Goal: Information Seeking & Learning: Stay updated

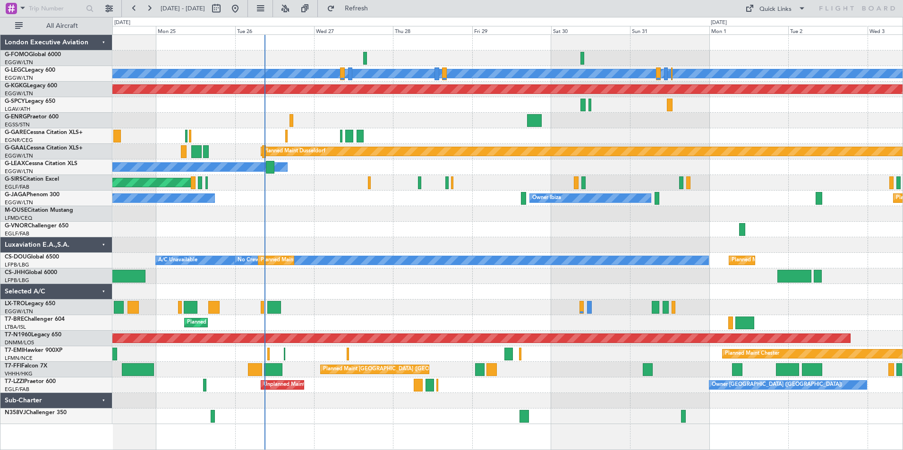
click at [381, 246] on div "A/C Unavailable [GEOGRAPHIC_DATA] ([GEOGRAPHIC_DATA]) Planned Maint [GEOGRAPHIC…" at bounding box center [507, 230] width 790 height 390
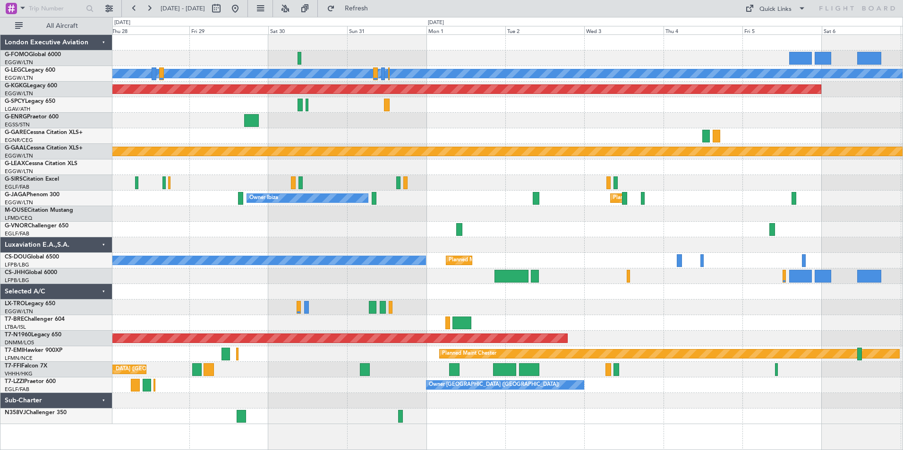
click at [352, 393] on div "A/C Unavailable [GEOGRAPHIC_DATA] ([GEOGRAPHIC_DATA]) AOG Maint [GEOGRAPHIC_DAT…" at bounding box center [507, 230] width 790 height 390
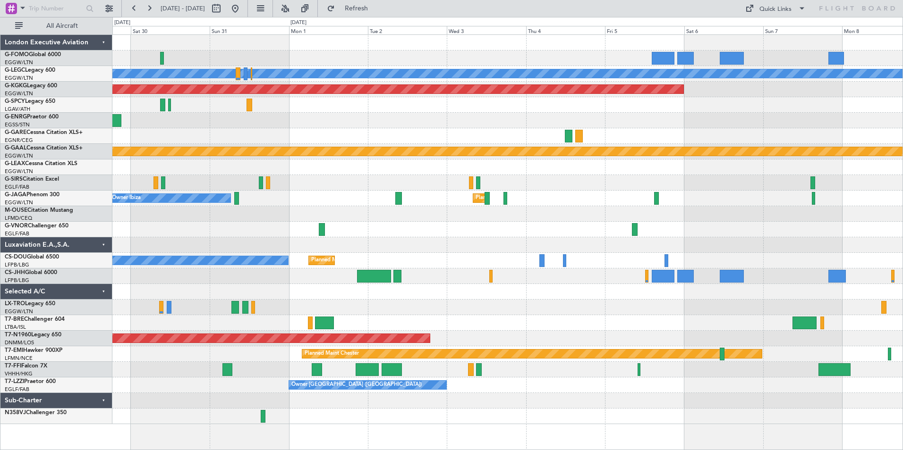
click at [423, 401] on div at bounding box center [507, 401] width 790 height 16
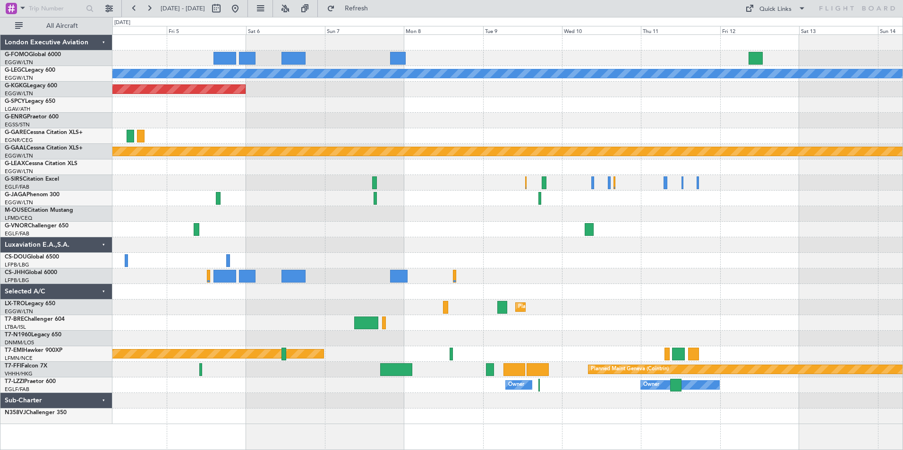
click at [369, 394] on div "A/C Unavailable [GEOGRAPHIC_DATA] ([GEOGRAPHIC_DATA]) AOG Maint [GEOGRAPHIC_DAT…" at bounding box center [507, 230] width 790 height 390
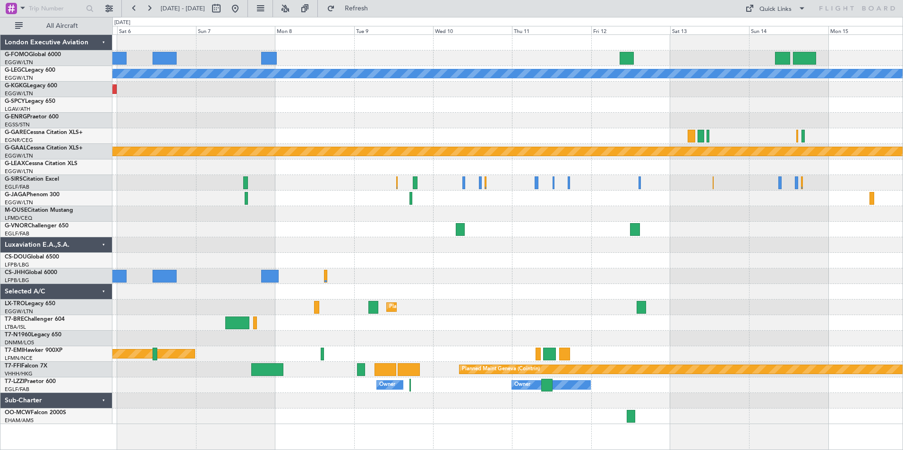
click at [654, 291] on div "A/C Unavailable [GEOGRAPHIC_DATA] ([GEOGRAPHIC_DATA]) AOG Maint [GEOGRAPHIC_DAT…" at bounding box center [507, 230] width 790 height 390
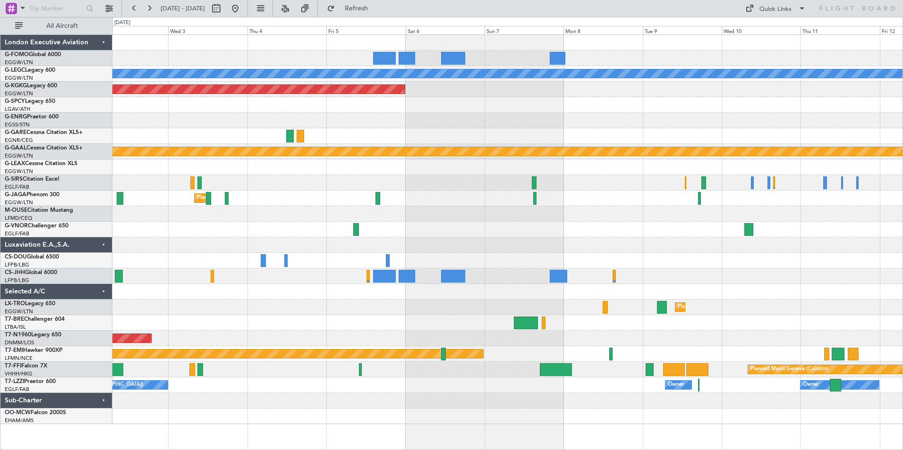
click at [744, 273] on div "A/C Unavailable [GEOGRAPHIC_DATA] ([GEOGRAPHIC_DATA]) AOG Maint [GEOGRAPHIC_DAT…" at bounding box center [507, 230] width 790 height 390
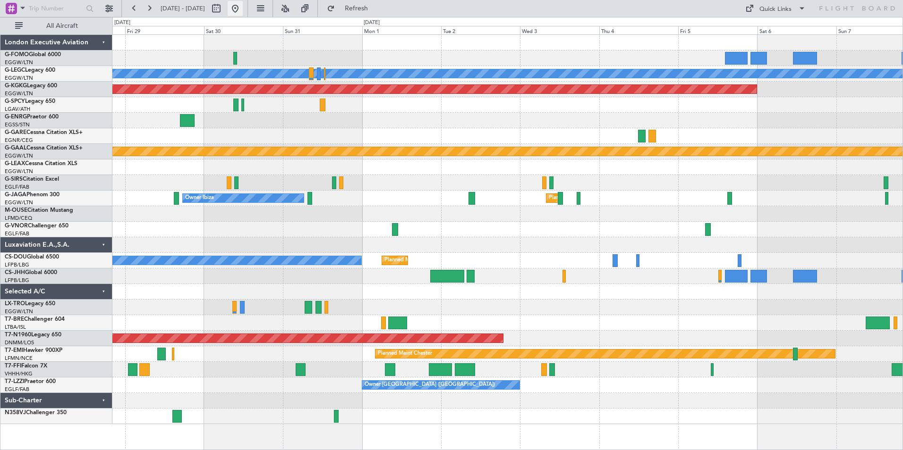
click at [243, 9] on button at bounding box center [235, 8] width 15 height 15
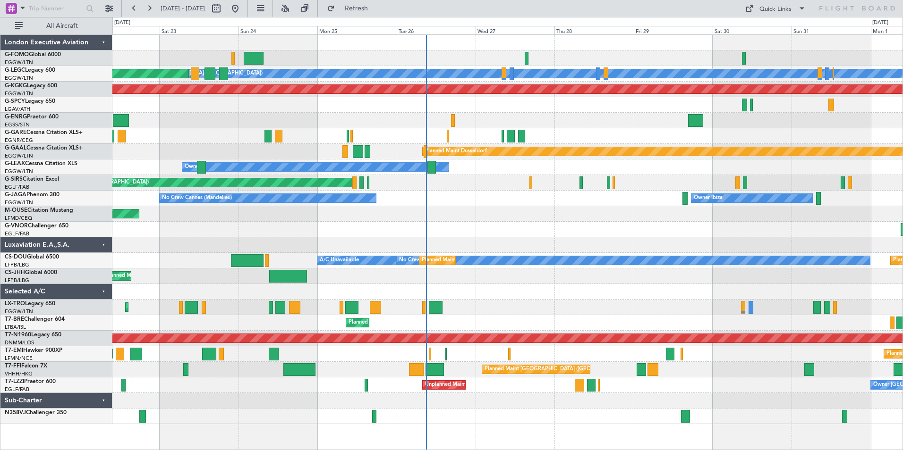
click at [431, 239] on div "A/C Unavailable [GEOGRAPHIC_DATA] ([GEOGRAPHIC_DATA]) Planned Maint [GEOGRAPHIC…" at bounding box center [507, 230] width 790 height 390
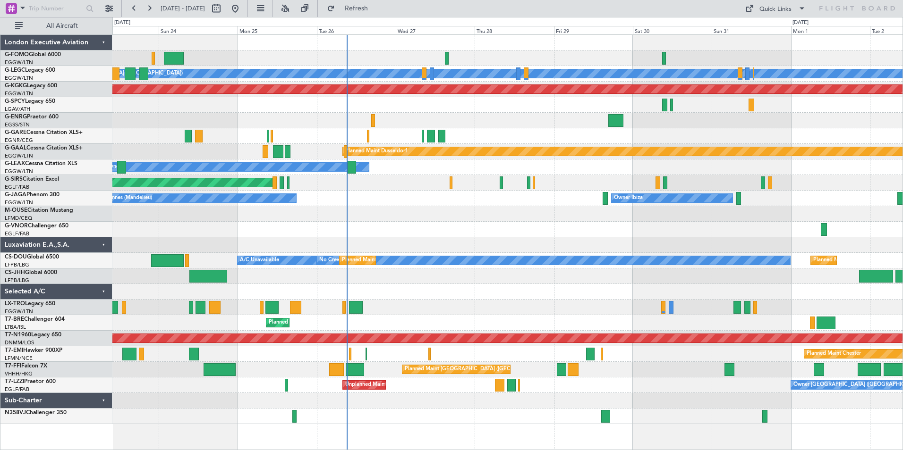
click at [569, 324] on div "A/C Unavailable [GEOGRAPHIC_DATA] ([GEOGRAPHIC_DATA]) Planned Maint [GEOGRAPHIC…" at bounding box center [507, 230] width 790 height 390
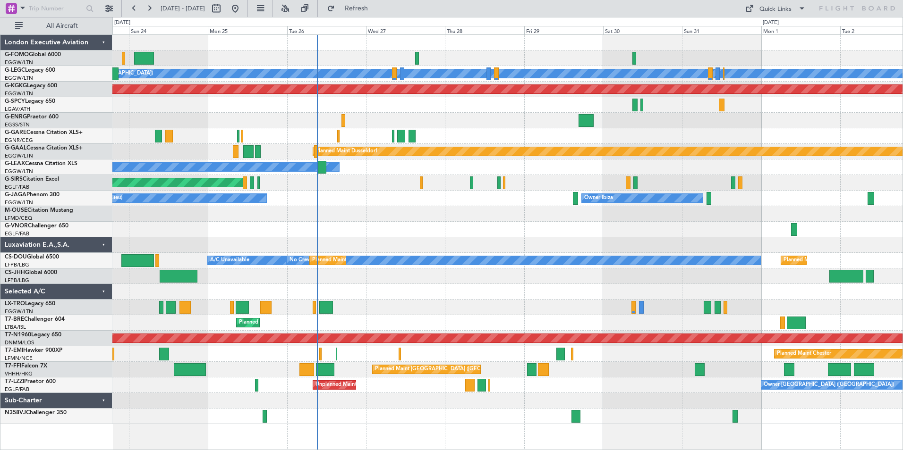
click at [549, 322] on div "A/C Unavailable [GEOGRAPHIC_DATA] ([GEOGRAPHIC_DATA]) Planned Maint [GEOGRAPHIC…" at bounding box center [507, 230] width 790 height 390
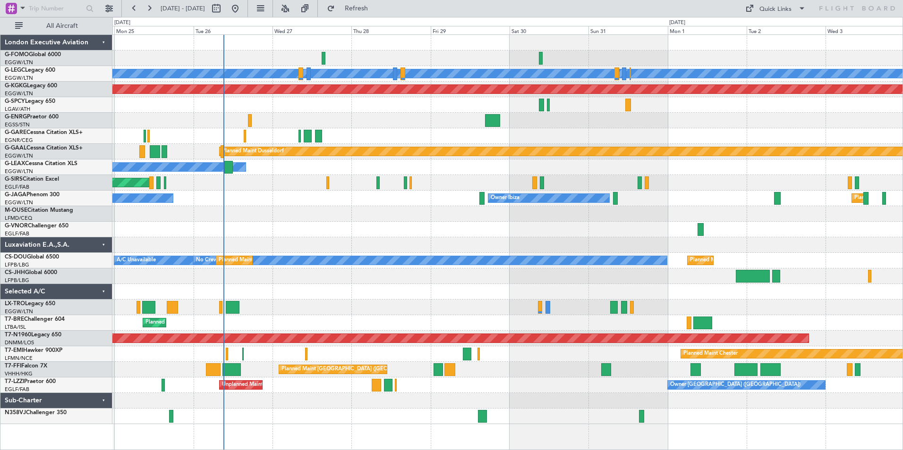
click at [664, 238] on div "A/C Unavailable [GEOGRAPHIC_DATA] ([GEOGRAPHIC_DATA]) Planned Maint [GEOGRAPHIC…" at bounding box center [507, 230] width 790 height 390
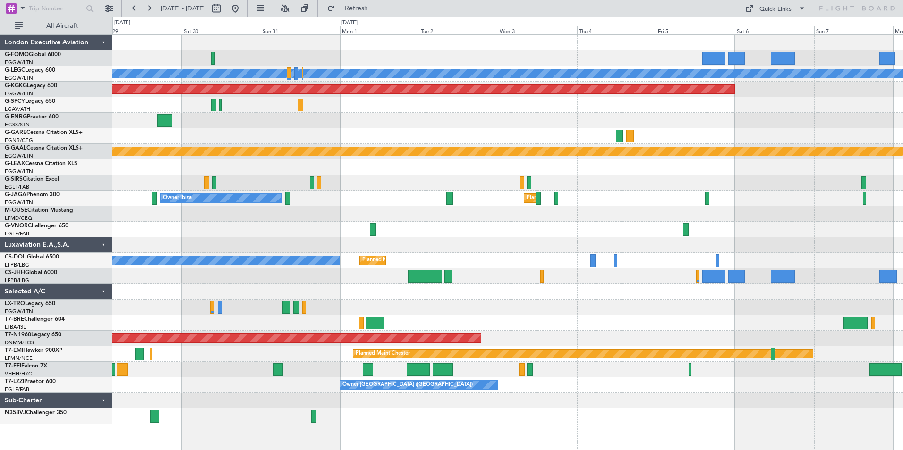
click at [425, 224] on div at bounding box center [507, 230] width 790 height 16
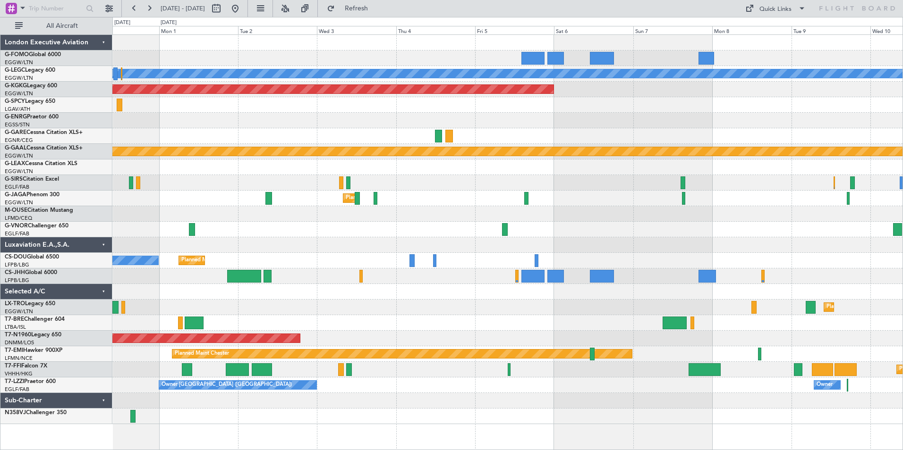
click at [610, 218] on div at bounding box center [507, 214] width 790 height 16
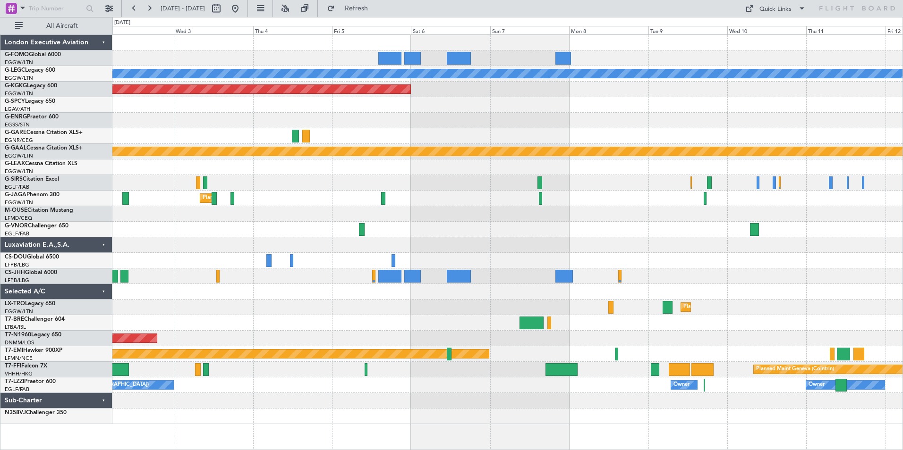
click at [585, 246] on div at bounding box center [507, 245] width 790 height 16
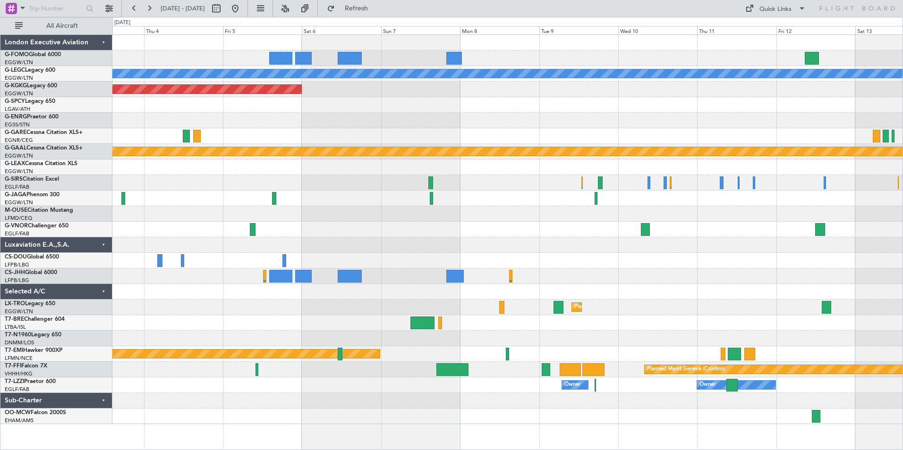
click at [680, 249] on div at bounding box center [507, 245] width 790 height 16
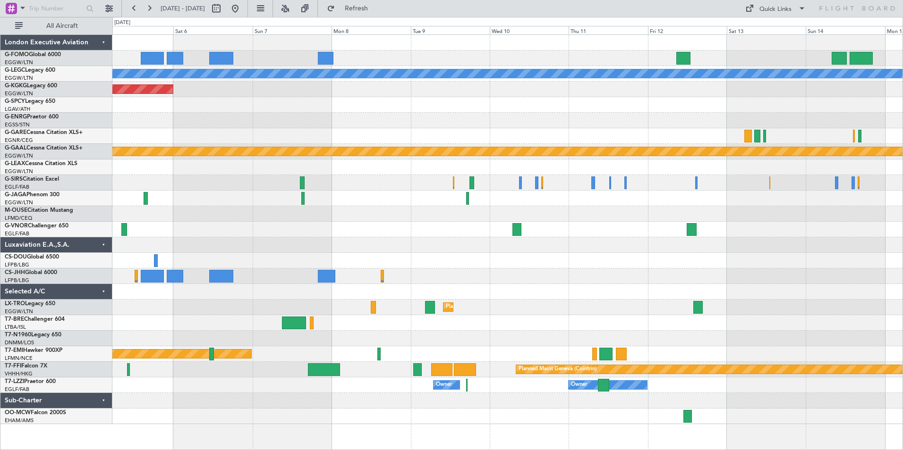
click at [695, 269] on div "A/C Unavailable [GEOGRAPHIC_DATA] ([GEOGRAPHIC_DATA]) AOG Maint [GEOGRAPHIC_DAT…" at bounding box center [507, 230] width 790 height 390
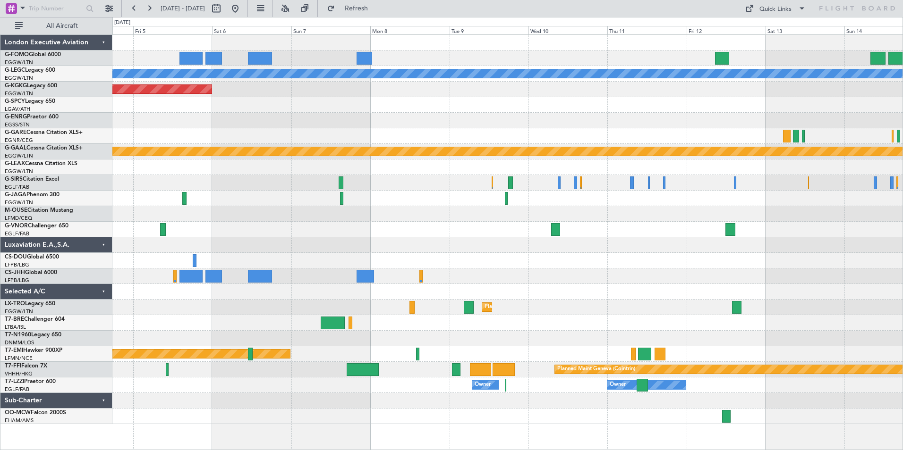
click at [539, 274] on div "A/C Unavailable [GEOGRAPHIC_DATA] ([GEOGRAPHIC_DATA]) AOG Maint [GEOGRAPHIC_DAT…" at bounding box center [507, 230] width 790 height 390
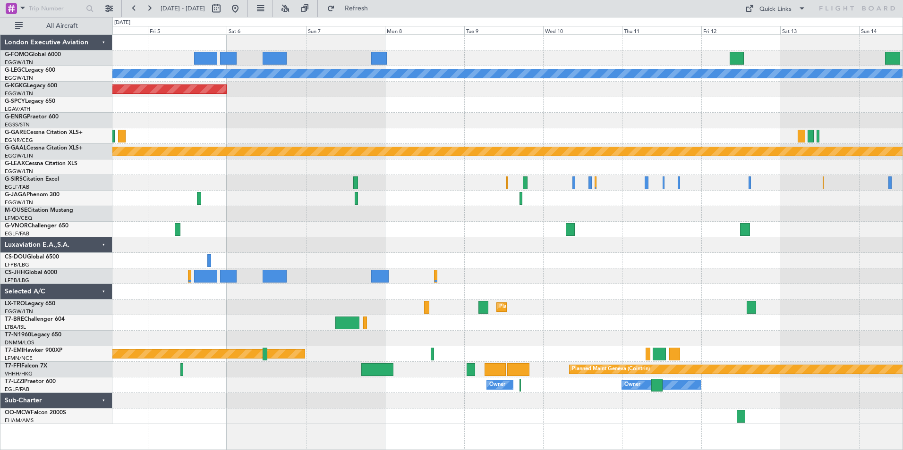
click at [703, 272] on div "A/C Unavailable [GEOGRAPHIC_DATA] ([GEOGRAPHIC_DATA]) AOG Maint [GEOGRAPHIC_DAT…" at bounding box center [507, 230] width 790 height 390
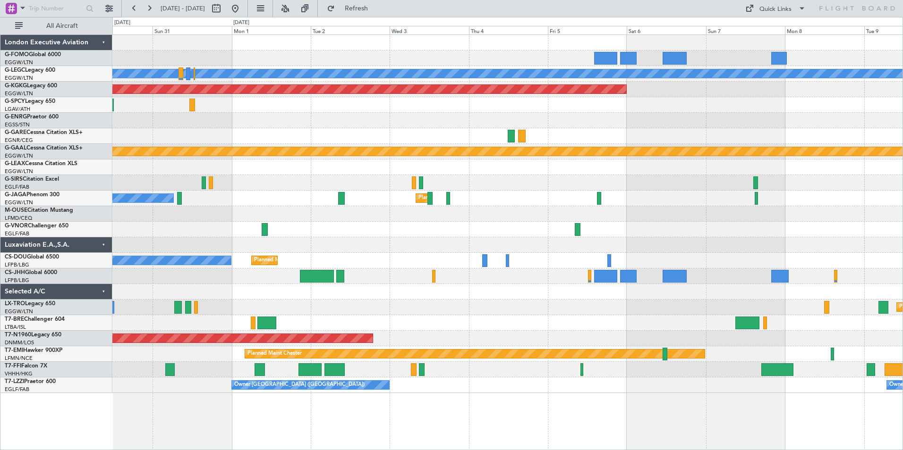
click at [708, 257] on div "A/C Unavailable [GEOGRAPHIC_DATA] ([GEOGRAPHIC_DATA]) AOG Maint [GEOGRAPHIC_DAT…" at bounding box center [507, 214] width 790 height 358
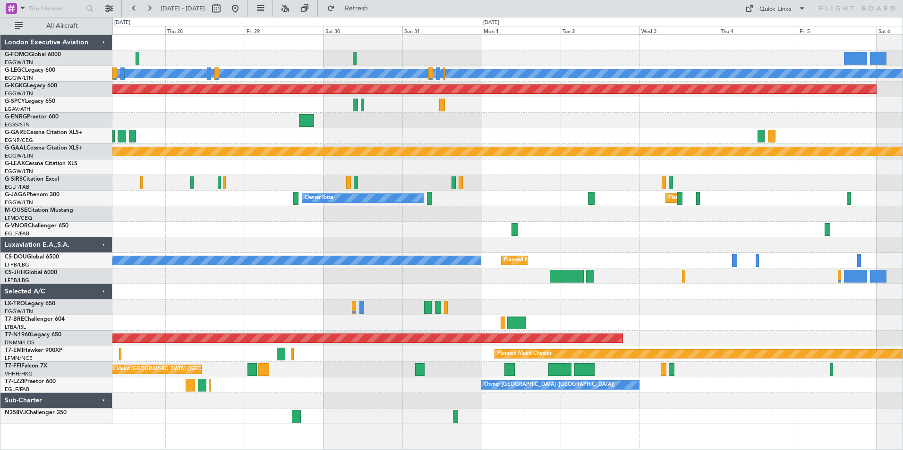
click at [697, 222] on div "A/C Unavailable [GEOGRAPHIC_DATA] ([GEOGRAPHIC_DATA]) AOG Maint [GEOGRAPHIC_DAT…" at bounding box center [507, 230] width 790 height 390
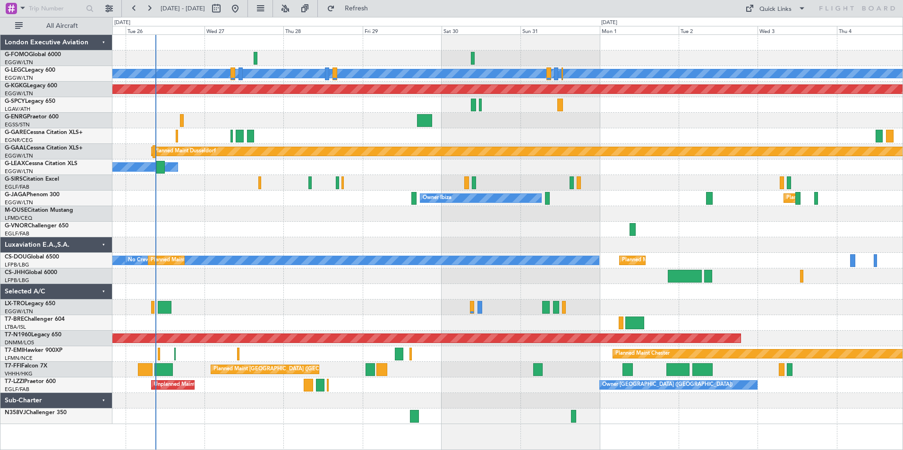
click at [303, 125] on div "A/C Unavailable [GEOGRAPHIC_DATA] ([GEOGRAPHIC_DATA]) Planned Maint [GEOGRAPHIC…" at bounding box center [507, 230] width 790 height 390
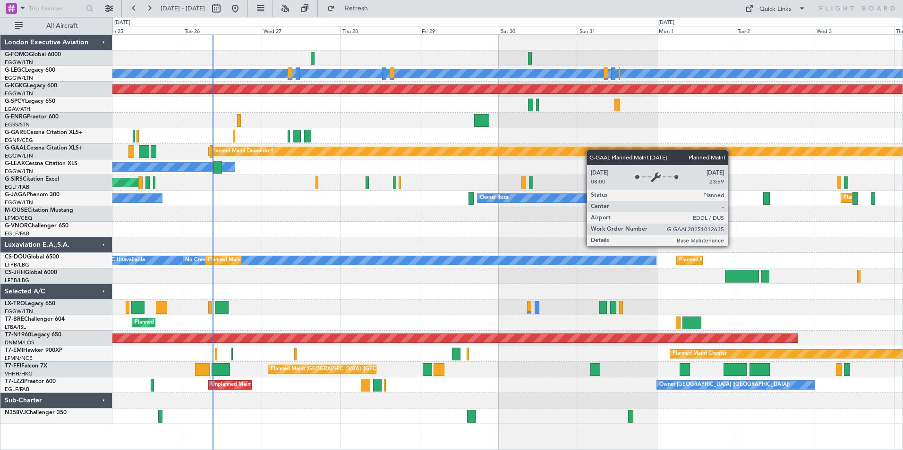
click at [646, 151] on div "A/C Unavailable [GEOGRAPHIC_DATA] ([GEOGRAPHIC_DATA]) Planned Maint [GEOGRAPHIC…" at bounding box center [507, 230] width 790 height 390
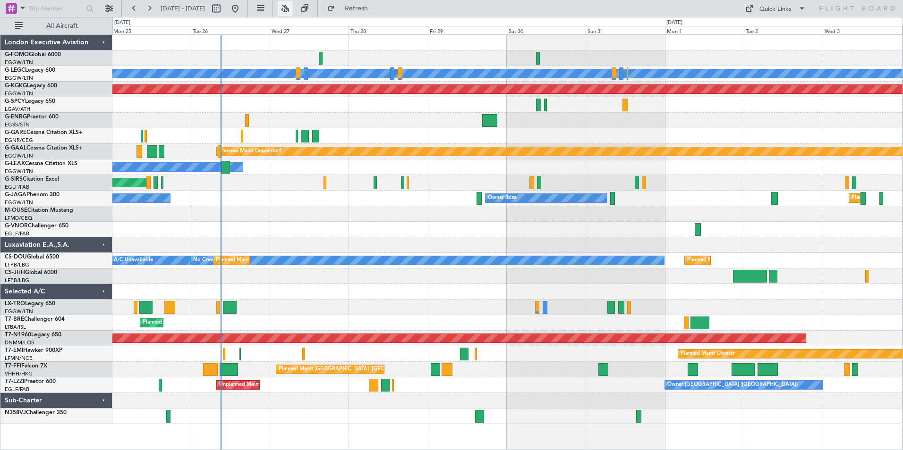
click at [293, 9] on button at bounding box center [285, 8] width 15 height 15
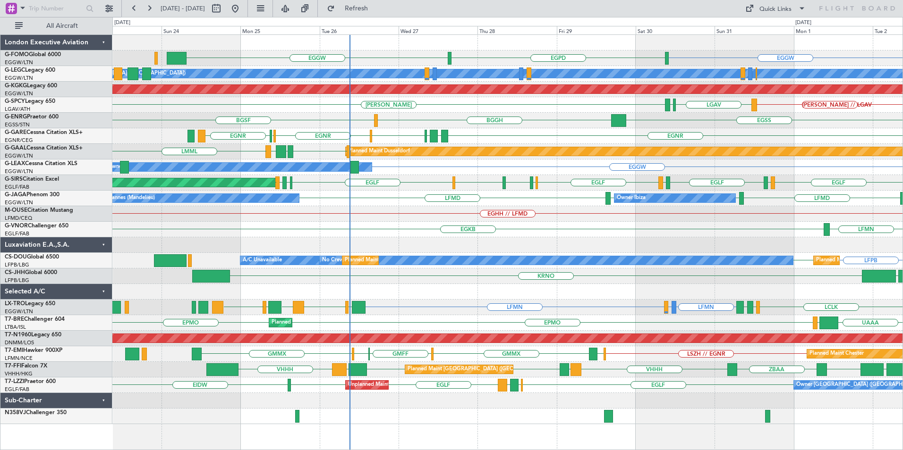
click at [319, 221] on div "EGHH // LFMD Planned Maint [GEOGRAPHIC_DATA]" at bounding box center [507, 214] width 790 height 16
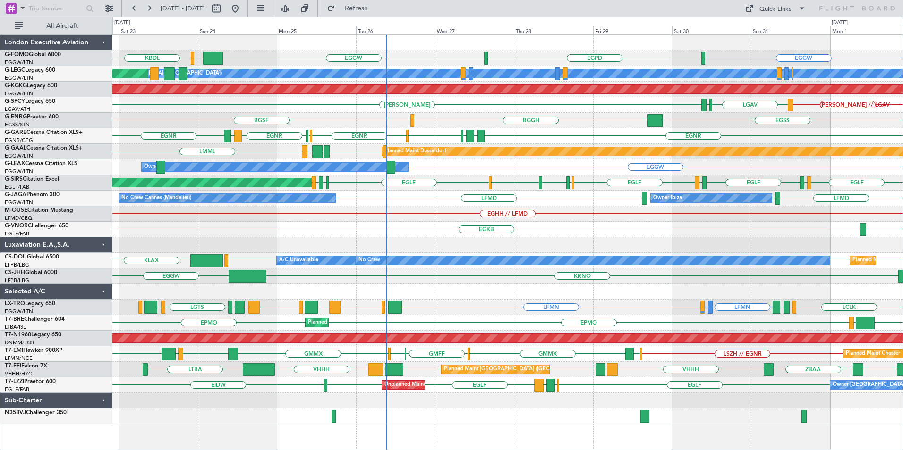
click at [446, 246] on div "EGGW EGPD EGGW [PERSON_NAME] KBDL A/C Unavailable [GEOGRAPHIC_DATA] ([GEOGRAPHI…" at bounding box center [507, 230] width 790 height 390
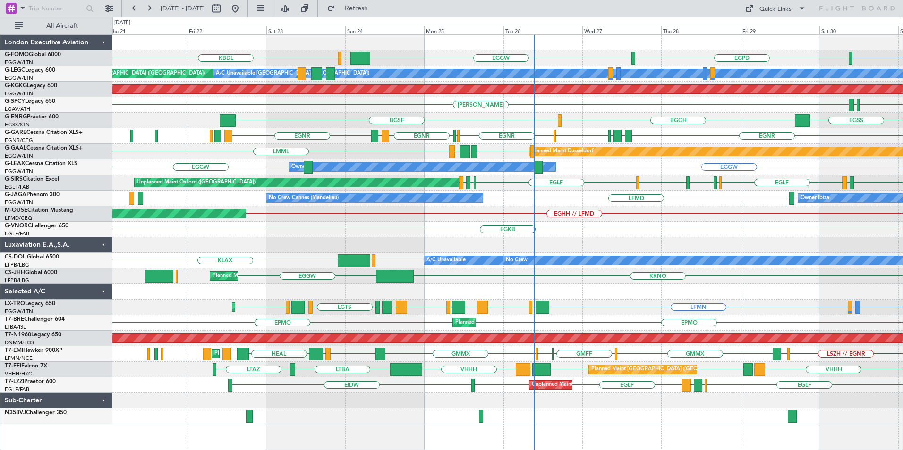
click at [565, 229] on div "EGKB LFMN Planned Maint [GEOGRAPHIC_DATA] ([GEOGRAPHIC_DATA])" at bounding box center [507, 230] width 790 height 16
click at [476, 280] on div "EGGW EGPD EGGW [PERSON_NAME] KBDL Planned Maint [GEOGRAPHIC_DATA] ([GEOGRAPHIC_…" at bounding box center [507, 230] width 790 height 390
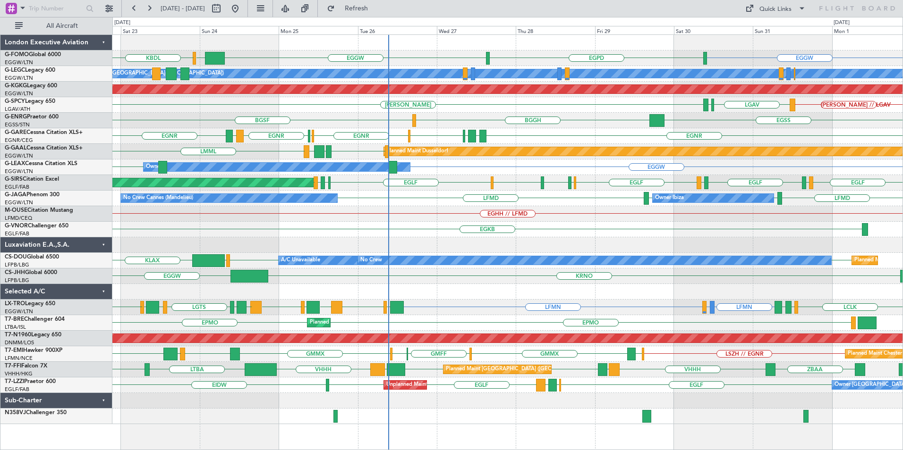
click at [473, 203] on div "EGGW EGPD EGGW [PERSON_NAME] KBDL Planned Maint [GEOGRAPHIC_DATA] ([GEOGRAPHIC_…" at bounding box center [507, 230] width 790 height 390
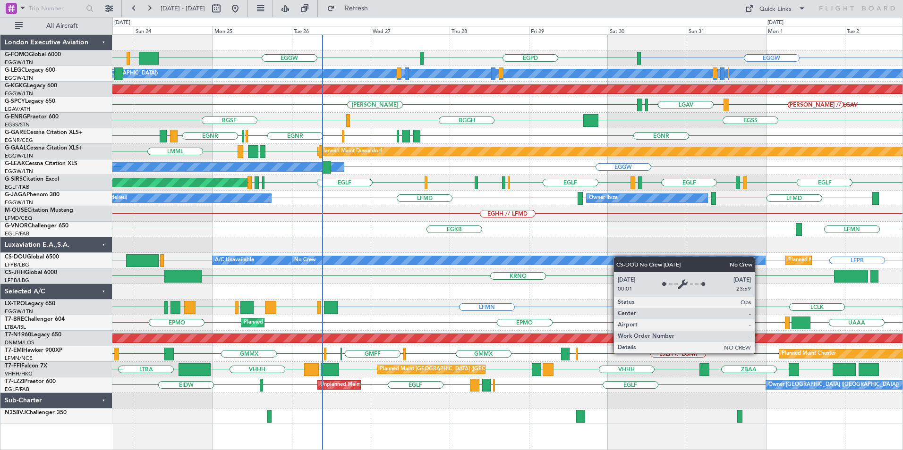
click at [593, 260] on div "EGGW EGPD EGGW [PERSON_NAME] KBDL A/C Unavailable [GEOGRAPHIC_DATA] ([GEOGRAPHI…" at bounding box center [507, 230] width 790 height 390
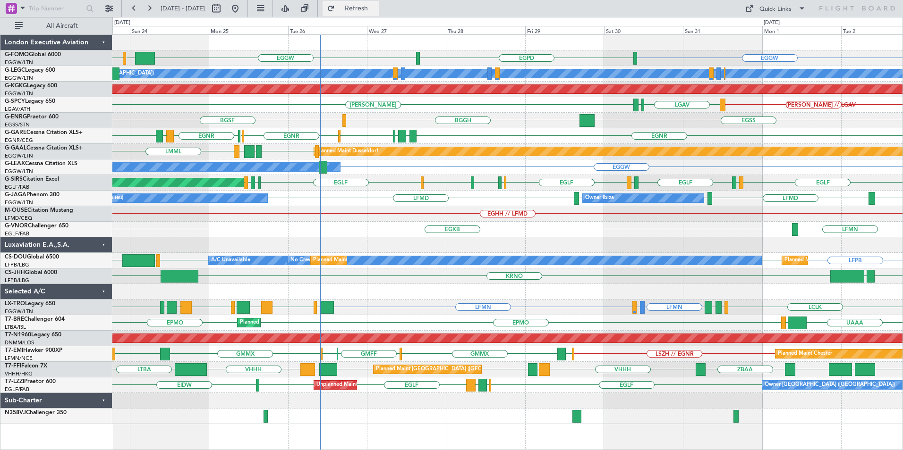
click at [376, 10] on span "Refresh" at bounding box center [357, 8] width 40 height 7
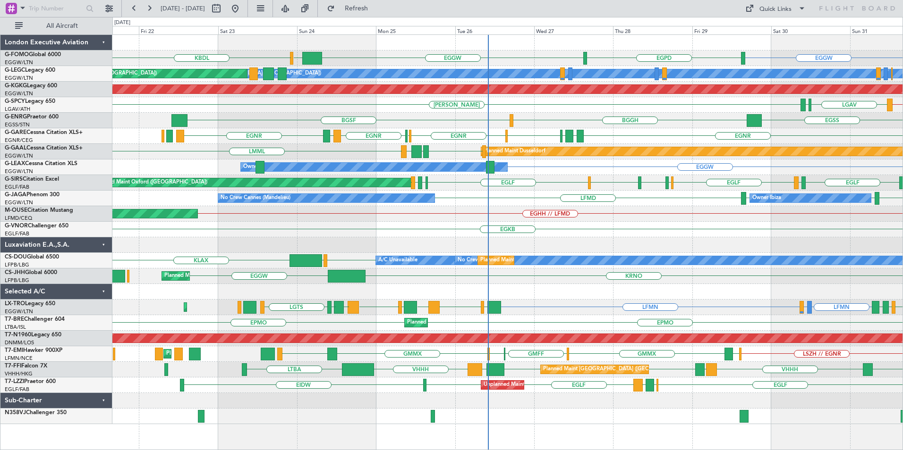
click at [424, 237] on div "EGGW EGPD KBDL EGGW [PERSON_NAME] A/C Unavailable [GEOGRAPHIC_DATA] ([GEOGRAPHI…" at bounding box center [507, 230] width 790 height 390
click at [388, 256] on div "EGGW EGPD KBDL EGGW [PERSON_NAME] A/C Unavailable [GEOGRAPHIC_DATA] ([GEOGRAPHI…" at bounding box center [507, 230] width 790 height 390
